Goal: Information Seeking & Learning: Understand process/instructions

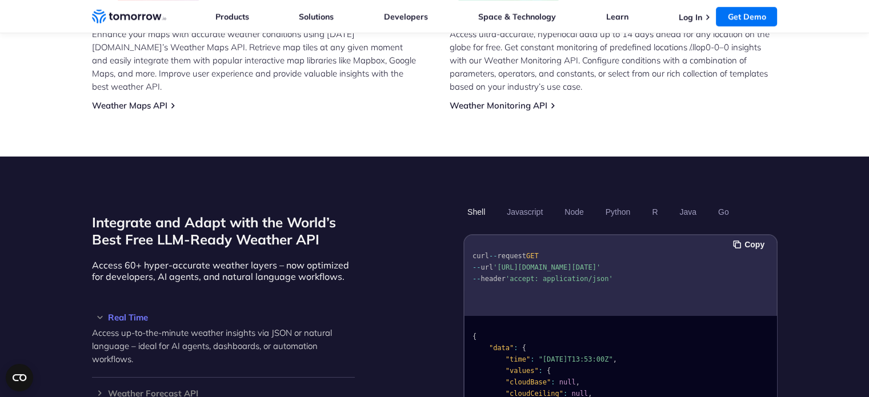
scroll to position [899, 0]
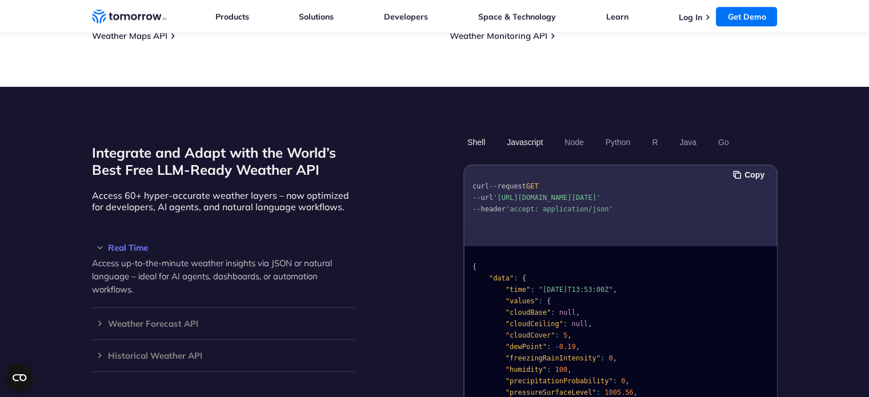
click at [509, 133] on button "Javascript" at bounding box center [525, 142] width 44 height 19
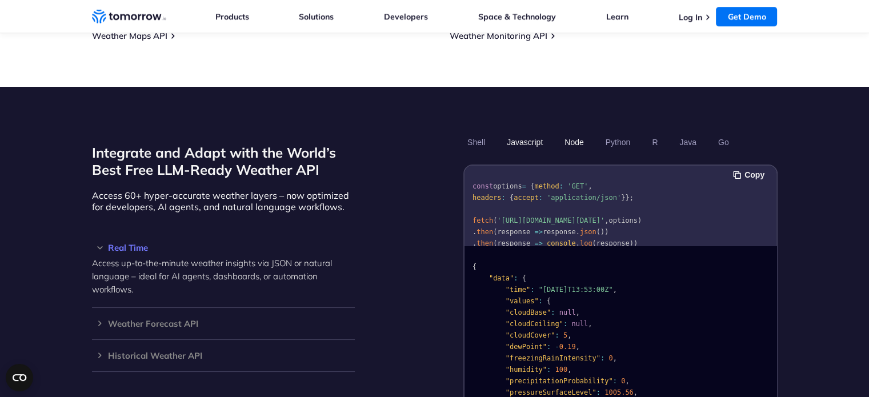
click at [569, 133] on button "Node" at bounding box center [574, 142] width 27 height 19
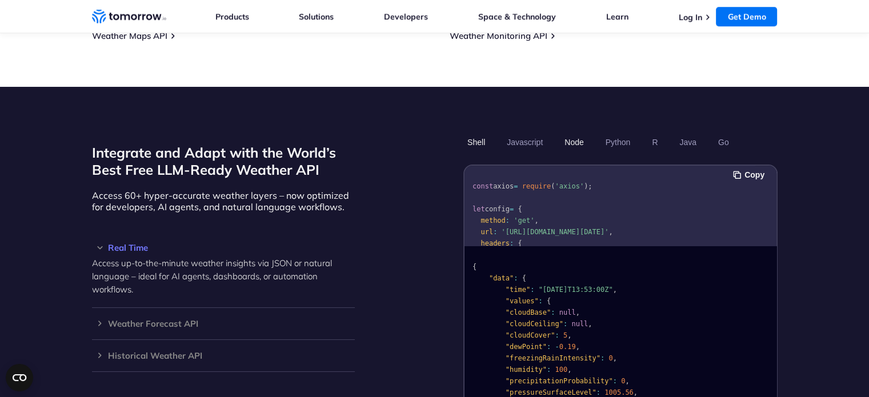
click at [474, 133] on button "Shell" at bounding box center [476, 142] width 26 height 19
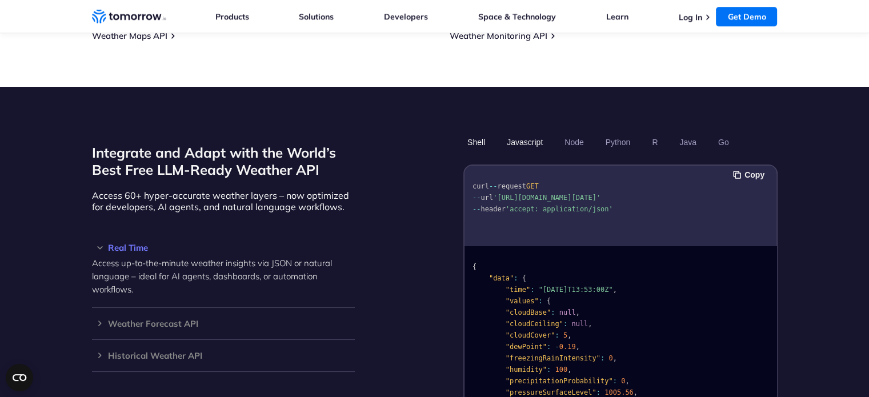
click at [518, 133] on button "Javascript" at bounding box center [525, 142] width 44 height 19
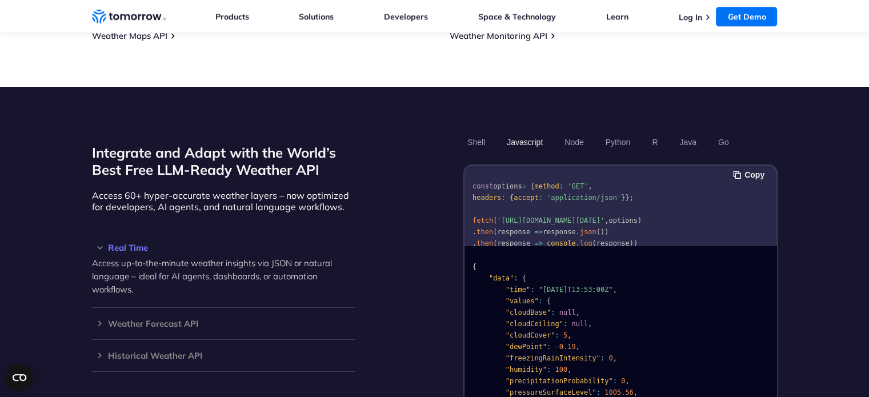
click at [591, 133] on ul "Shell Javascript Node Python R Java Go" at bounding box center [620, 142] width 314 height 19
click at [577, 133] on button "Node" at bounding box center [574, 142] width 27 height 19
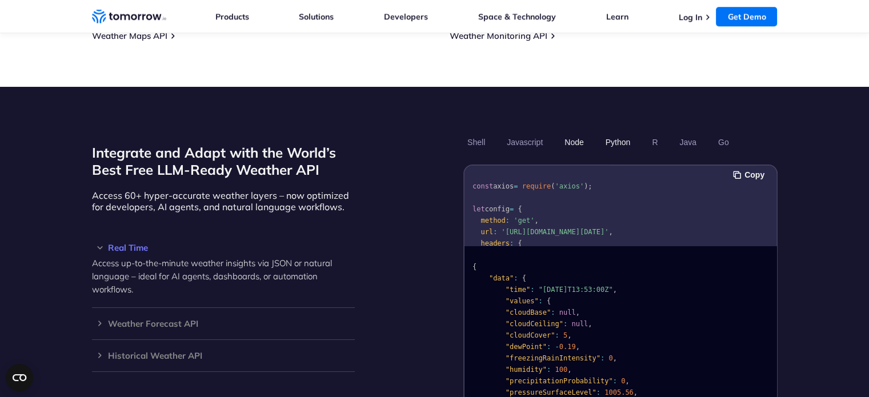
click at [603, 133] on button "Python" at bounding box center [617, 142] width 33 height 19
click at [650, 133] on button "R" at bounding box center [655, 142] width 14 height 19
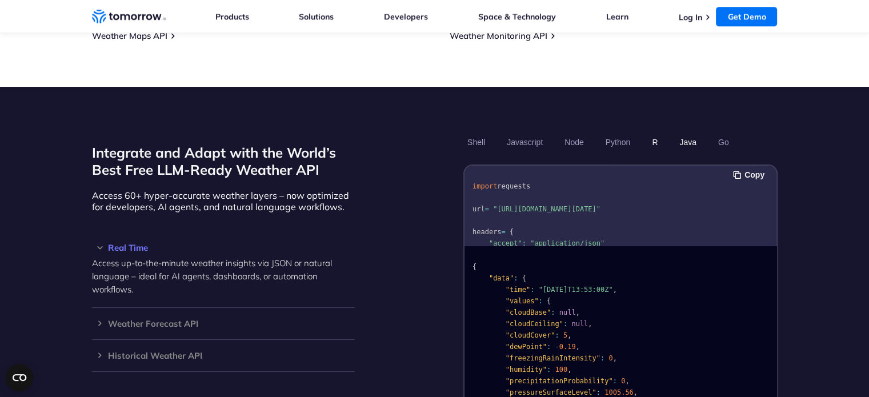
click at [677, 133] on button "Java" at bounding box center [687, 142] width 25 height 19
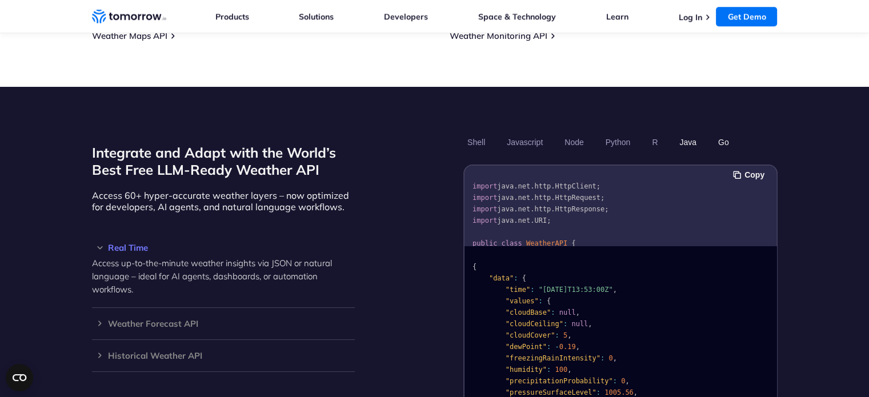
click at [714, 133] on button "Go" at bounding box center [723, 142] width 19 height 19
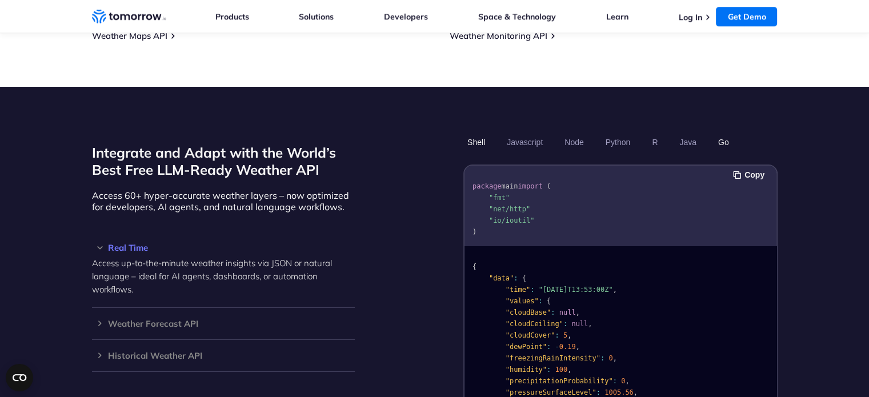
drag, startPoint x: 471, startPoint y: 128, endPoint x: 477, endPoint y: 127, distance: 5.7
click at [471, 133] on button "Shell" at bounding box center [476, 142] width 26 height 19
click at [571, 133] on button "Node" at bounding box center [574, 142] width 27 height 19
click at [714, 133] on button "Go" at bounding box center [723, 142] width 19 height 19
click at [603, 133] on button "Python" at bounding box center [617, 142] width 33 height 19
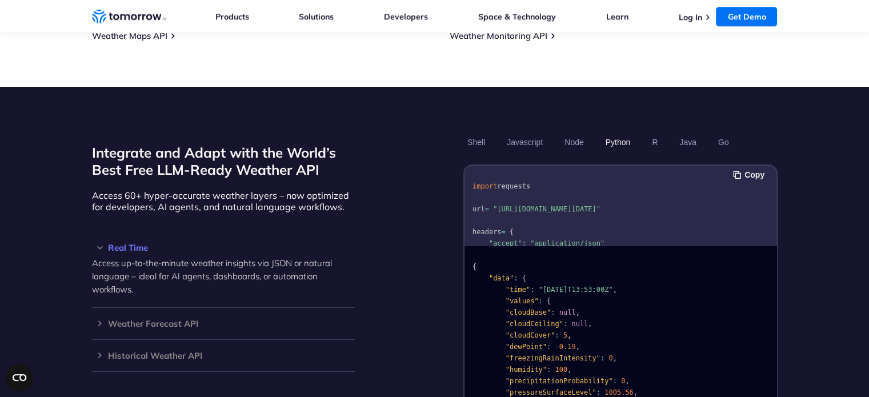
click at [470, 133] on button "Shell" at bounding box center [476, 142] width 26 height 19
click at [568, 133] on button "Node" at bounding box center [574, 142] width 27 height 19
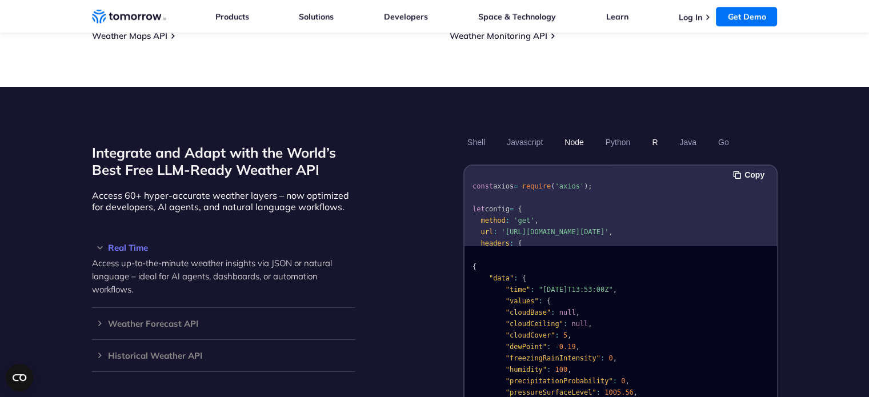
click at [649, 133] on button "R" at bounding box center [655, 142] width 14 height 19
click at [715, 133] on button "Go" at bounding box center [723, 142] width 19 height 19
click at [648, 133] on button "R" at bounding box center [655, 142] width 14 height 19
click at [581, 133] on button "Node" at bounding box center [574, 142] width 27 height 19
click at [471, 133] on button "Shell" at bounding box center [476, 142] width 26 height 19
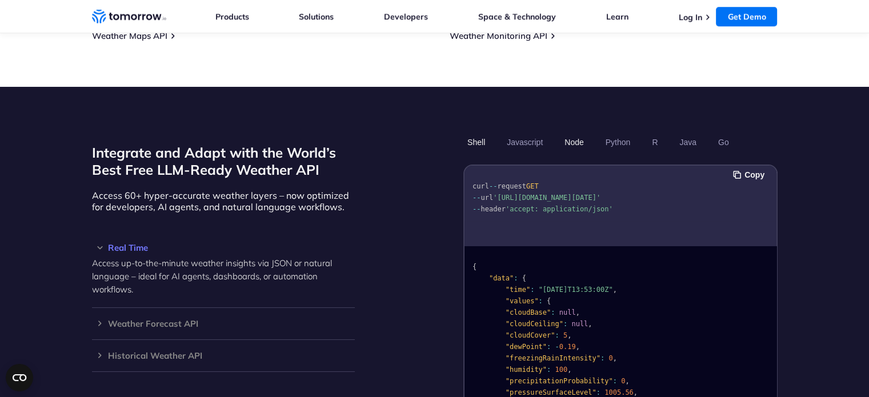
click at [573, 133] on button "Node" at bounding box center [574, 142] width 27 height 19
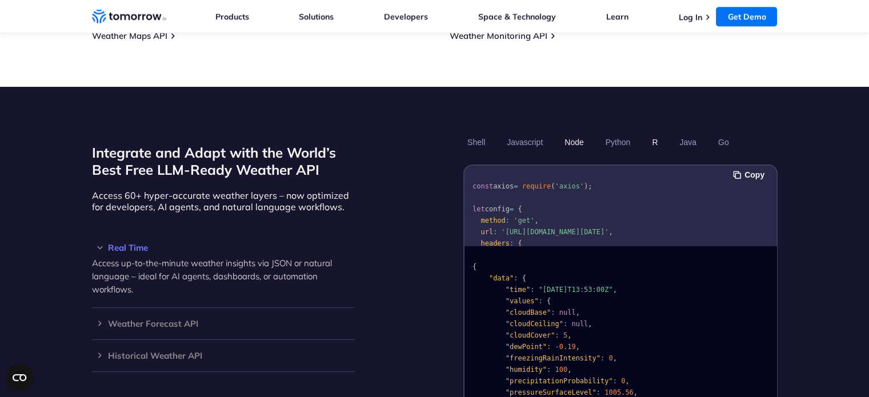
click at [648, 133] on button "R" at bounding box center [655, 142] width 14 height 19
click at [714, 133] on button "Go" at bounding box center [723, 142] width 19 height 19
click at [607, 133] on button "Python" at bounding box center [617, 142] width 33 height 19
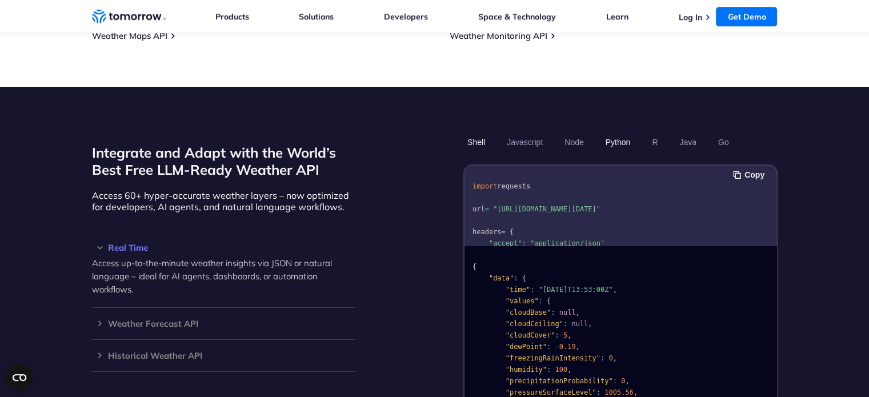
click at [468, 133] on button "Shell" at bounding box center [476, 142] width 26 height 19
click at [571, 133] on button "Node" at bounding box center [574, 142] width 27 height 19
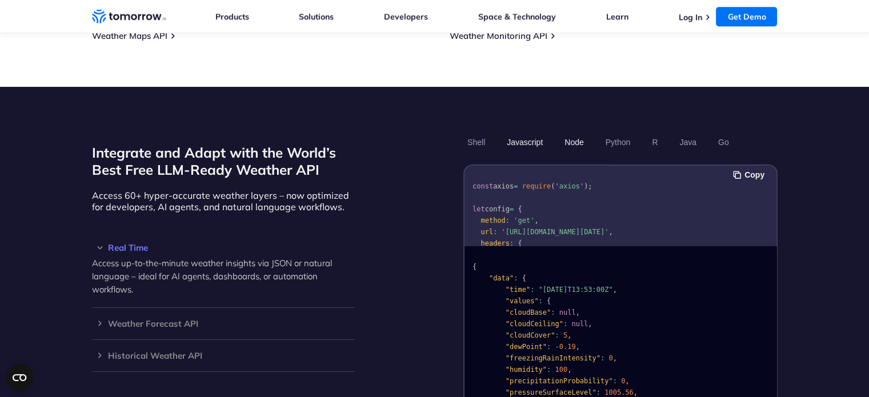
click at [530, 133] on button "Javascript" at bounding box center [525, 142] width 44 height 19
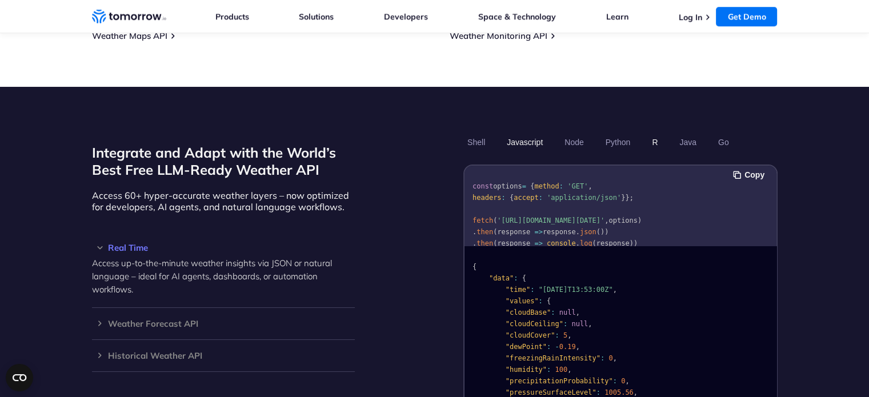
click at [648, 133] on button "R" at bounding box center [655, 142] width 14 height 19
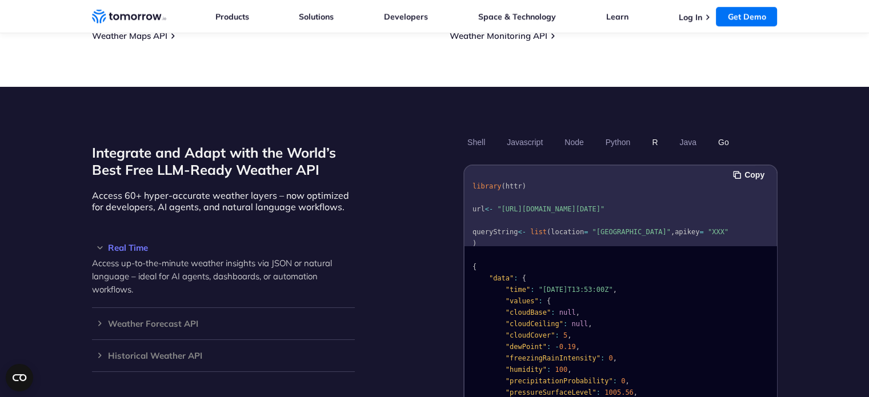
click at [718, 133] on button "Go" at bounding box center [723, 142] width 19 height 19
click at [431, 183] on div "Integrate and Adapt with the World’s Best Free LLM-Ready Weather API Access 60+…" at bounding box center [435, 277] width 686 height 288
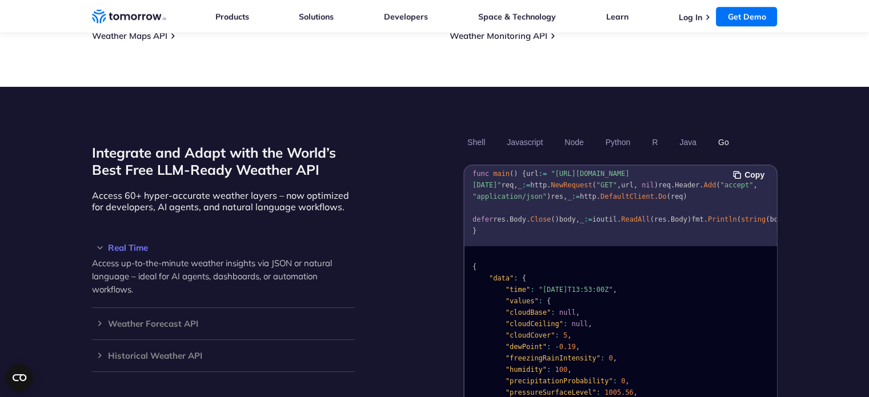
scroll to position [0, 0]
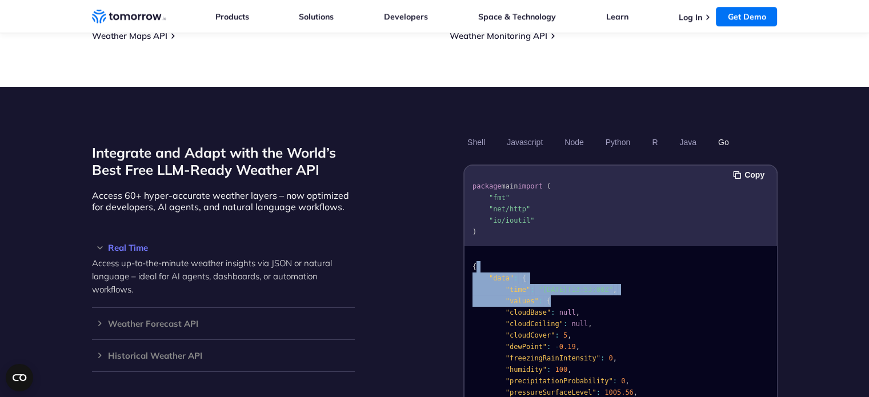
drag, startPoint x: 543, startPoint y: 233, endPoint x: 621, endPoint y: 287, distance: 94.8
click at [548, 287] on div "{ "data" : { "time" : "[DATE]T13:53:00Z" , "values" : { "cloudBase" : null , "c…" at bounding box center [621, 332] width 312 height 173
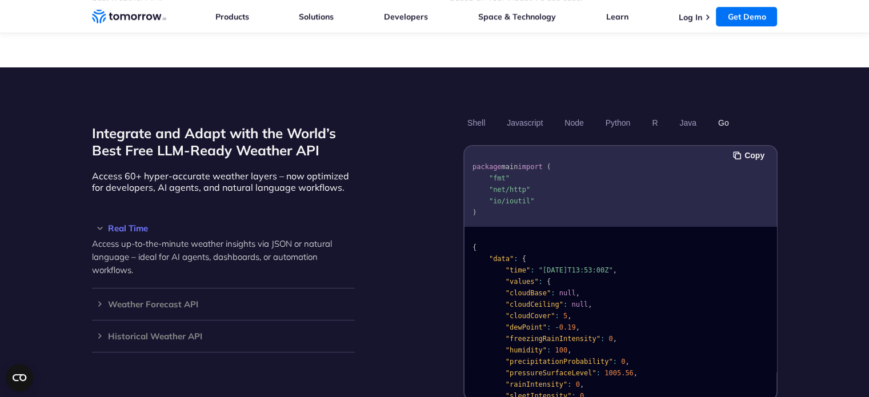
scroll to position [899, 0]
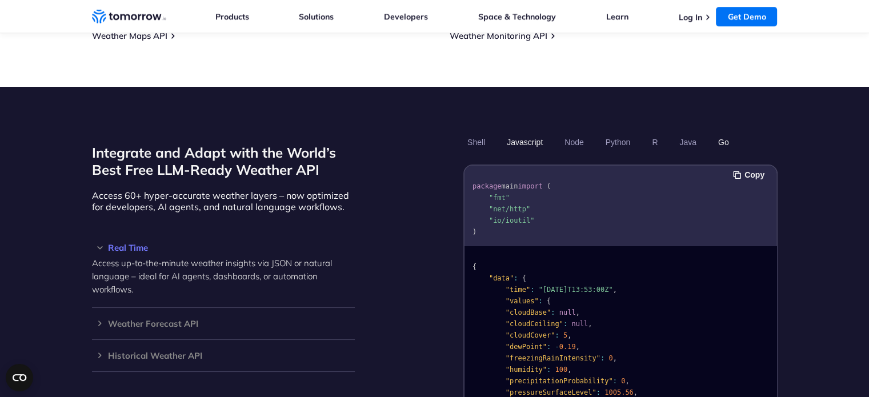
click at [526, 133] on button "Javascript" at bounding box center [525, 142] width 44 height 19
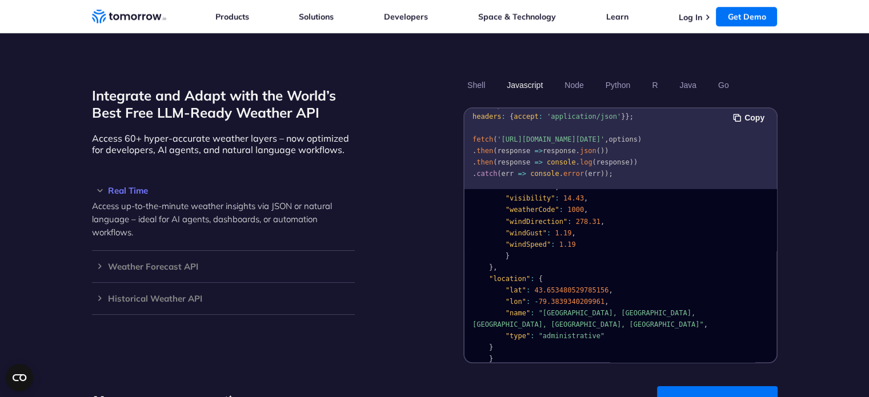
scroll to position [229, 0]
click at [546, 286] on span "43.653480529785156" at bounding box center [571, 290] width 74 height 8
drag, startPoint x: 546, startPoint y: 276, endPoint x: 537, endPoint y: 276, distance: 9.7
click at [537, 286] on span "43.653480529785156" at bounding box center [571, 290] width 74 height 8
click at [538, 298] on span "79.3839340209961" at bounding box center [571, 302] width 66 height 8
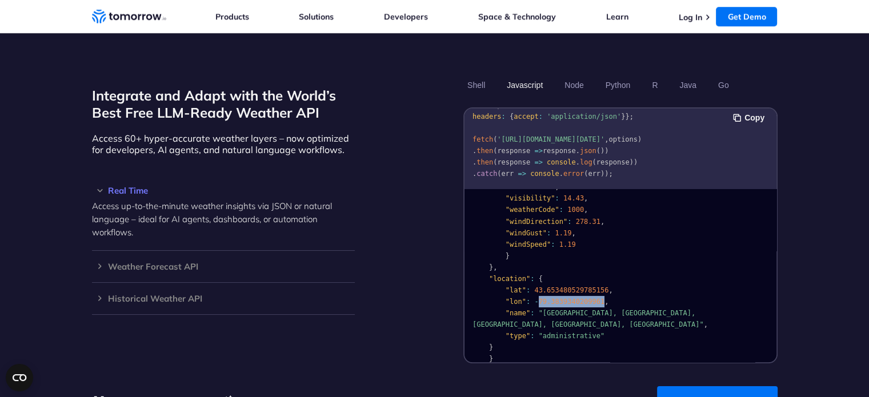
drag, startPoint x: 536, startPoint y: 288, endPoint x: 557, endPoint y: 288, distance: 21.1
click at [557, 298] on span "79.3839340209961" at bounding box center [571, 302] width 66 height 8
click at [543, 309] on span ""[GEOGRAPHIC_DATA], [GEOGRAPHIC_DATA], [GEOGRAPHIC_DATA], [GEOGRAPHIC_DATA], [G…" at bounding box center [588, 318] width 231 height 19
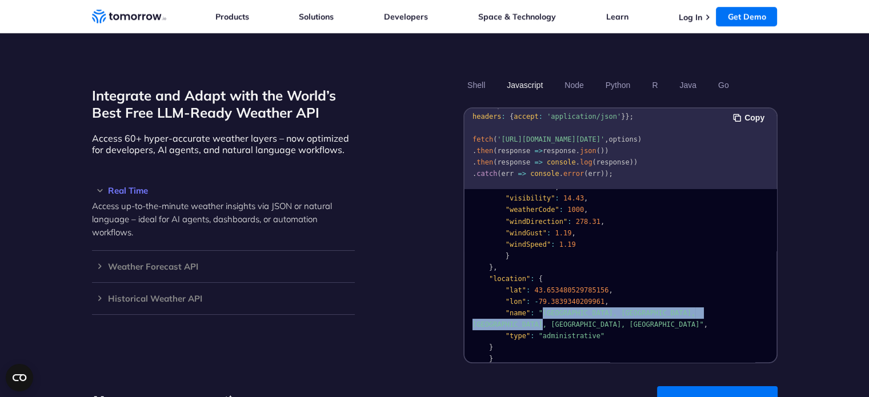
drag, startPoint x: 543, startPoint y: 298, endPoint x: 726, endPoint y: 299, distance: 183.4
click at [704, 309] on span ""[GEOGRAPHIC_DATA], [GEOGRAPHIC_DATA], [GEOGRAPHIC_DATA], [GEOGRAPHIC_DATA], [G…" at bounding box center [588, 318] width 231 height 19
drag, startPoint x: 726, startPoint y: 299, endPoint x: 542, endPoint y: 319, distance: 185.7
click at [539, 309] on span ""[GEOGRAPHIC_DATA], [GEOGRAPHIC_DATA], [GEOGRAPHIC_DATA], [GEOGRAPHIC_DATA], [G…" at bounding box center [588, 318] width 231 height 19
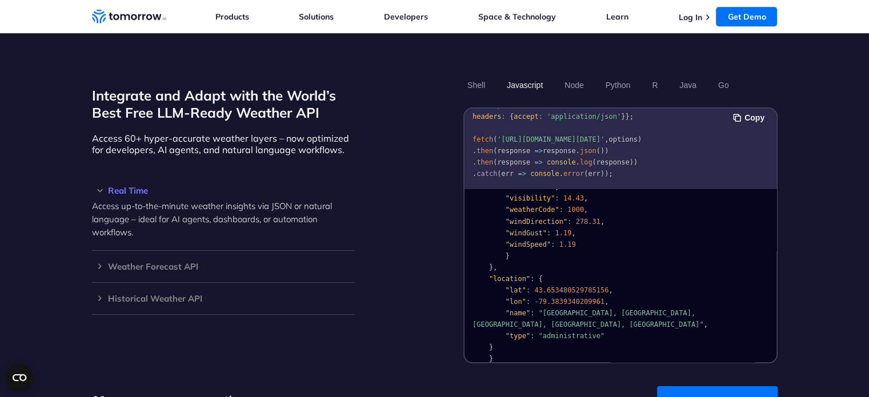
click at [555, 332] on span ""administrative"" at bounding box center [571, 336] width 66 height 8
click at [411, 300] on div "Integrate and Adapt with the World’s Best Free LLM-Ready Weather API Access 60+…" at bounding box center [435, 219] width 686 height 288
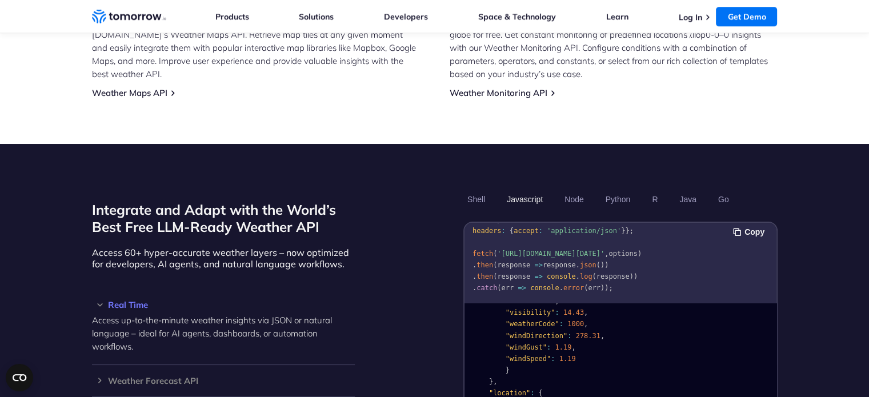
scroll to position [899, 0]
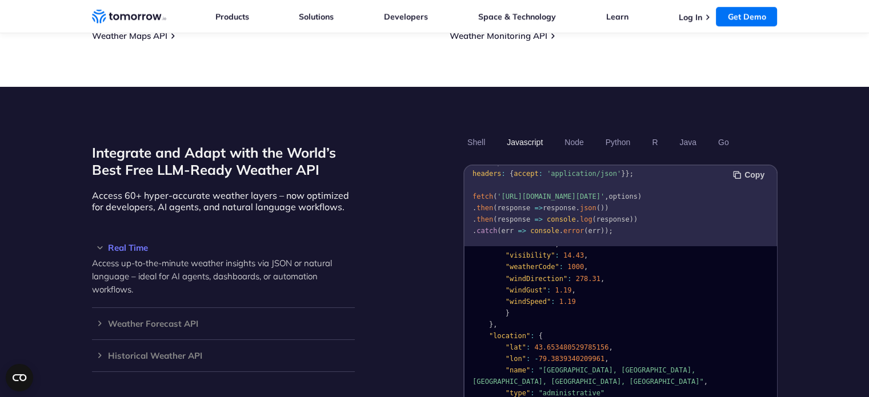
click at [752, 169] on button "Copy" at bounding box center [750, 175] width 35 height 13
click at [565, 193] on span "'[URL][DOMAIN_NAME][DATE]'" at bounding box center [550, 197] width 107 height 8
click at [554, 193] on span "'[URL][DOMAIN_NAME][DATE]'" at bounding box center [550, 197] width 107 height 8
drag, startPoint x: 554, startPoint y: 181, endPoint x: 503, endPoint y: 169, distance: 52.4
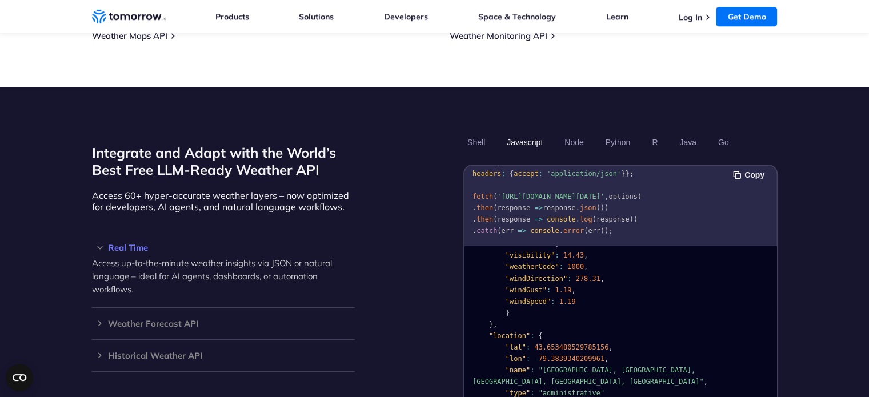
click at [503, 193] on span "'[URL][DOMAIN_NAME][DATE]'" at bounding box center [550, 197] width 107 height 8
drag, startPoint x: 503, startPoint y: 169, endPoint x: 567, endPoint y: 179, distance: 64.8
click at [567, 193] on span "'[URL][DOMAIN_NAME][DATE]'" at bounding box center [550, 197] width 107 height 8
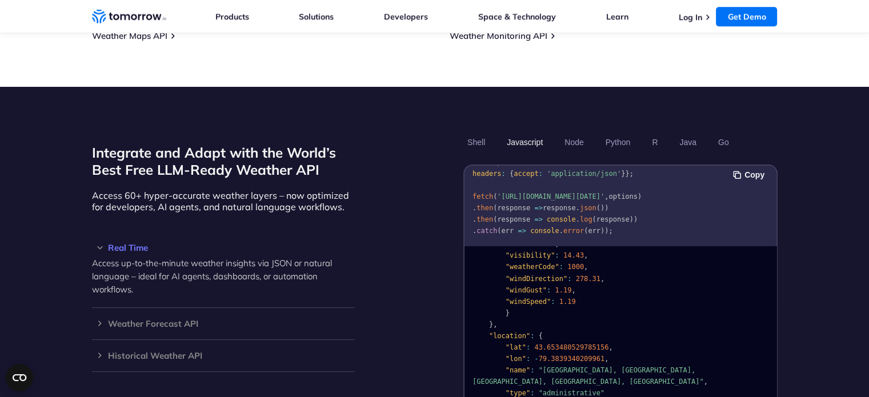
drag, startPoint x: 567, startPoint y: 179, endPoint x: 509, endPoint y: 170, distance: 58.4
click at [509, 193] on span "'[URL][DOMAIN_NAME][DATE]'" at bounding box center [550, 197] width 107 height 8
drag, startPoint x: 508, startPoint y: 171, endPoint x: 567, endPoint y: 182, distance: 60.0
click at [567, 193] on span "'[URL][DOMAIN_NAME][DATE]'" at bounding box center [550, 197] width 107 height 8
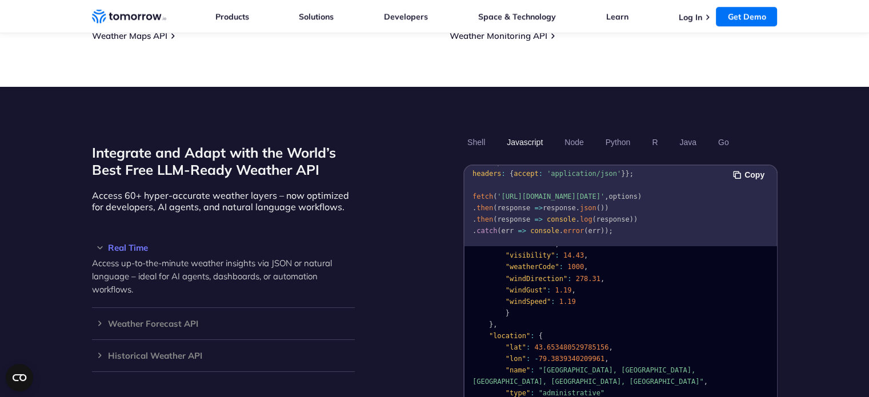
click at [567, 193] on span "'[URL][DOMAIN_NAME][DATE]'" at bounding box center [550, 197] width 107 height 8
drag, startPoint x: 567, startPoint y: 182, endPoint x: 505, endPoint y: 170, distance: 63.0
click at [505, 193] on span "'[URL][DOMAIN_NAME][DATE]'" at bounding box center [550, 197] width 107 height 8
drag, startPoint x: 505, startPoint y: 169, endPoint x: 563, endPoint y: 185, distance: 60.3
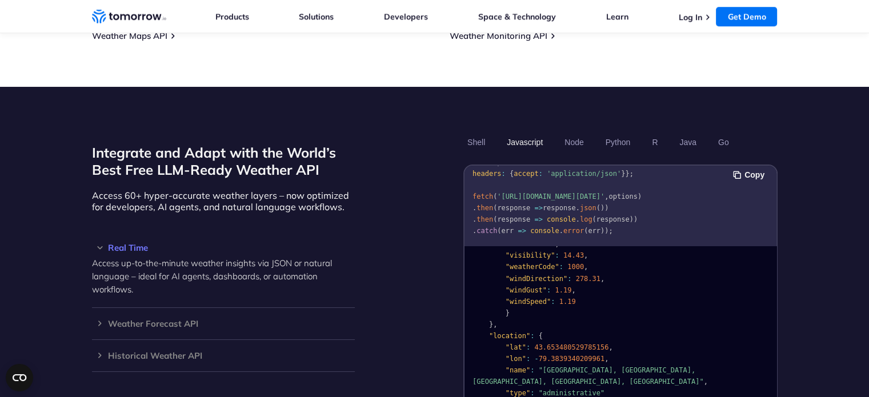
click at [563, 193] on span "'[URL][DOMAIN_NAME][DATE]'" at bounding box center [550, 197] width 107 height 8
drag, startPoint x: 563, startPoint y: 185, endPoint x: 510, endPoint y: 168, distance: 55.7
click at [510, 193] on span "'[URL][DOMAIN_NAME][DATE]'" at bounding box center [550, 197] width 107 height 8
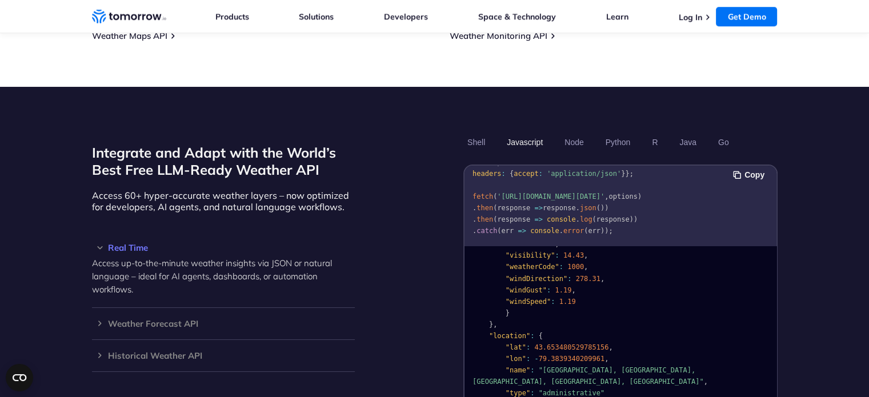
drag, startPoint x: 510, startPoint y: 168, endPoint x: 566, endPoint y: 184, distance: 58.2
click at [566, 193] on span "'[URL][DOMAIN_NAME][DATE]'" at bounding box center [550, 197] width 107 height 8
drag, startPoint x: 566, startPoint y: 184, endPoint x: 509, endPoint y: 172, distance: 58.4
click at [509, 193] on span "'[URL][DOMAIN_NAME][DATE]'" at bounding box center [550, 197] width 107 height 8
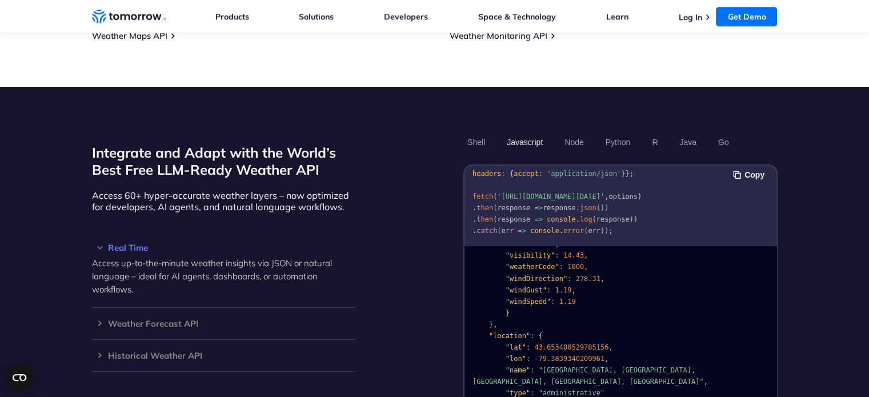
click at [509, 193] on span "'[URL][DOMAIN_NAME][DATE]'" at bounding box center [550, 197] width 107 height 8
drag, startPoint x: 509, startPoint y: 172, endPoint x: 562, endPoint y: 187, distance: 55.7
click at [562, 187] on pre "const options = { method : 'GET' , headers : { accept : 'application/json' } };…" at bounding box center [621, 194] width 312 height 98
click at [565, 193] on span "'[URL][DOMAIN_NAME][DATE]'" at bounding box center [550, 197] width 107 height 8
drag, startPoint x: 565, startPoint y: 184, endPoint x: 507, endPoint y: 169, distance: 59.7
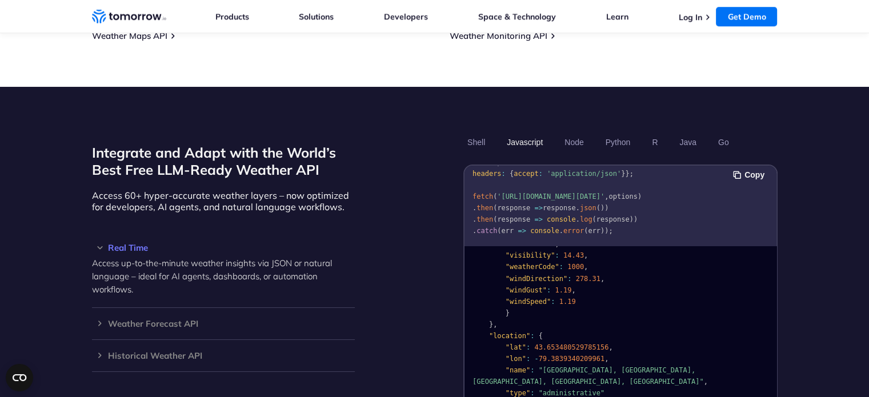
click at [507, 193] on span "'[URL][DOMAIN_NAME][DATE]'" at bounding box center [550, 197] width 107 height 8
drag, startPoint x: 507, startPoint y: 169, endPoint x: 561, endPoint y: 185, distance: 55.5
click at [561, 193] on span "'[URL][DOMAIN_NAME][DATE]'" at bounding box center [550, 197] width 107 height 8
click at [609, 193] on span "options" at bounding box center [623, 197] width 29 height 8
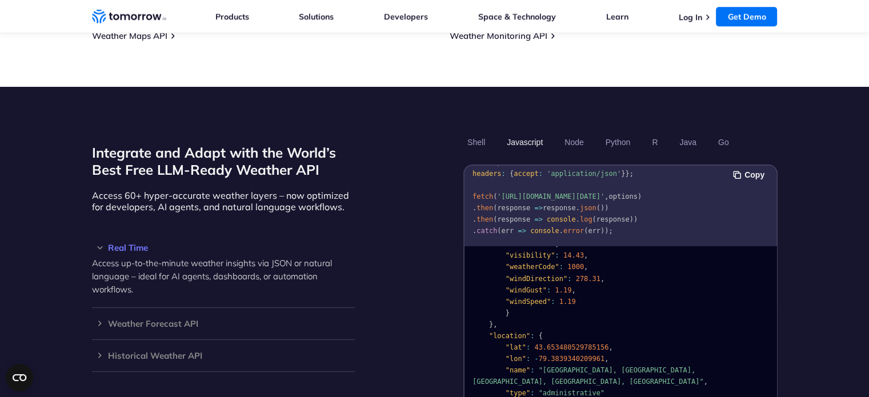
click at [609, 193] on span "options" at bounding box center [623, 197] width 29 height 8
click at [478, 204] on span "then" at bounding box center [485, 208] width 17 height 8
drag, startPoint x: 478, startPoint y: 194, endPoint x: 581, endPoint y: 194, distance: 103.4
click at [581, 194] on code "const options = { method : 'GET' , headers : { accept : 'application/json' } };…" at bounding box center [557, 196] width 169 height 77
click at [483, 215] on span "then" at bounding box center [485, 219] width 17 height 8
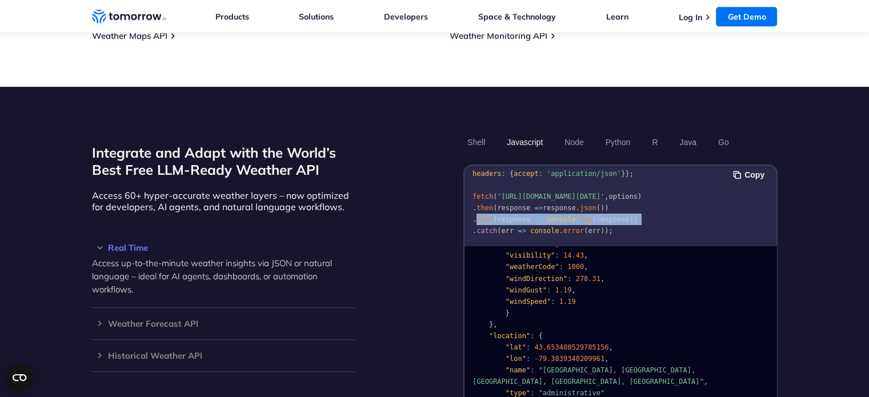
drag, startPoint x: 483, startPoint y: 204, endPoint x: 621, endPoint y: 205, distance: 137.7
click at [621, 205] on code "const options = { method : 'GET' , headers : { accept : 'application/json' } };…" at bounding box center [557, 196] width 169 height 77
click at [479, 227] on span "catch" at bounding box center [487, 231] width 21 height 8
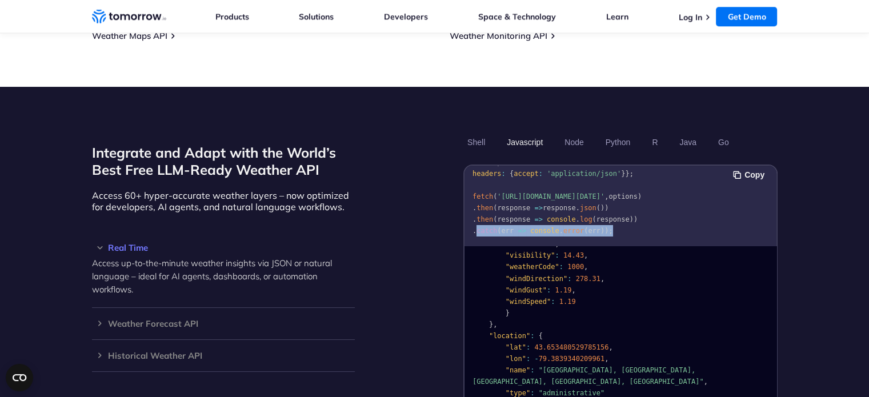
drag, startPoint x: 479, startPoint y: 218, endPoint x: 625, endPoint y: 217, distance: 146.3
click at [625, 217] on pre "const options = { method : 'GET' , headers : { accept : 'application/json' } };…" at bounding box center [621, 194] width 312 height 98
click at [681, 217] on pre "const options = { method : 'GET' , headers : { accept : 'application/json' } };…" at bounding box center [621, 194] width 312 height 98
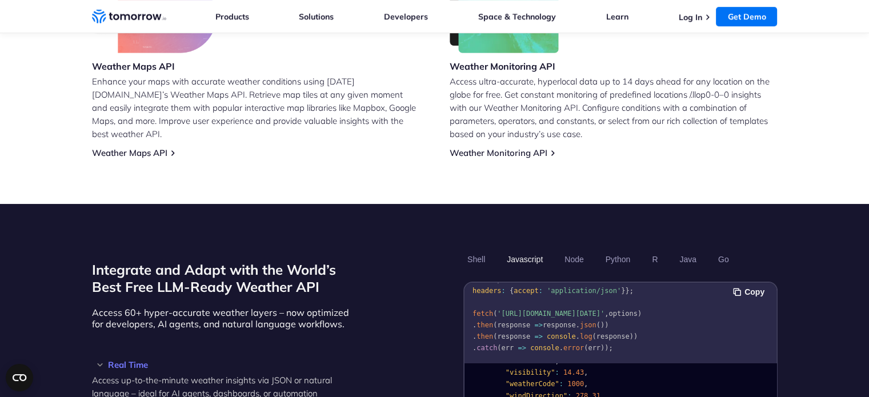
scroll to position [728, 0]
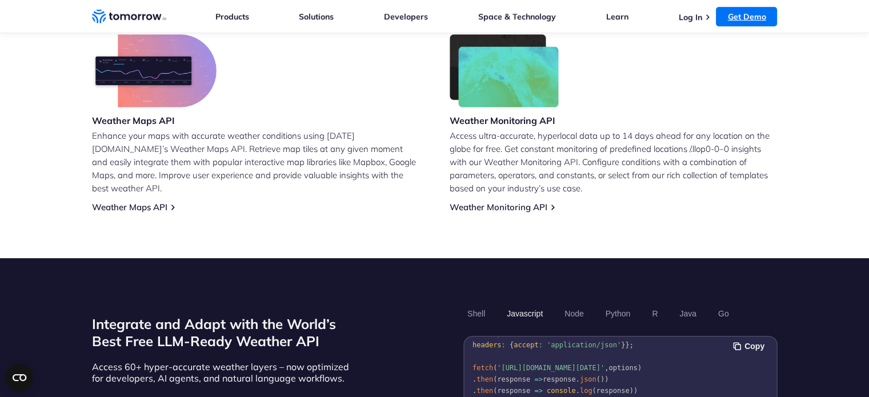
click at [755, 20] on link "Get Demo" at bounding box center [746, 16] width 61 height 19
